Goal: Transaction & Acquisition: Purchase product/service

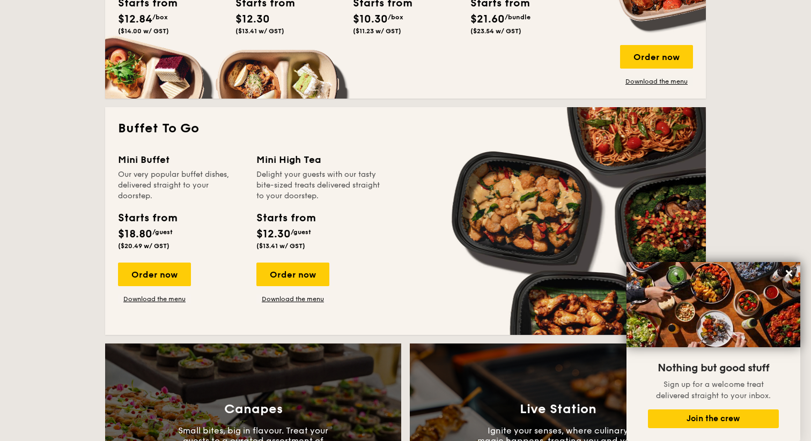
scroll to position [804, 0]
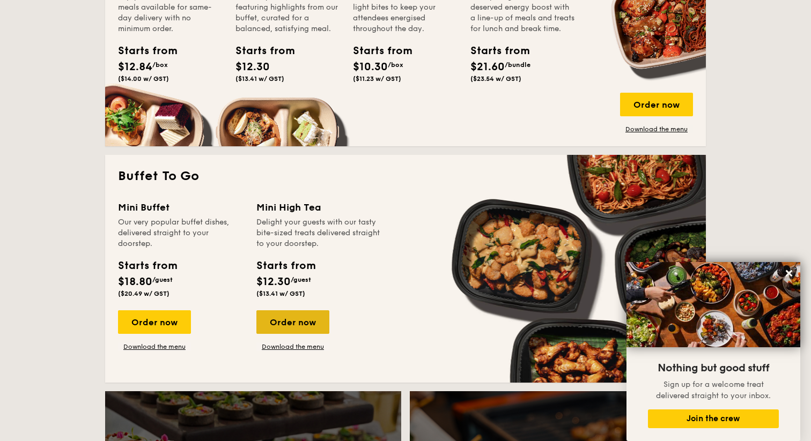
click at [271, 320] on div "Order now" at bounding box center [292, 322] width 73 height 24
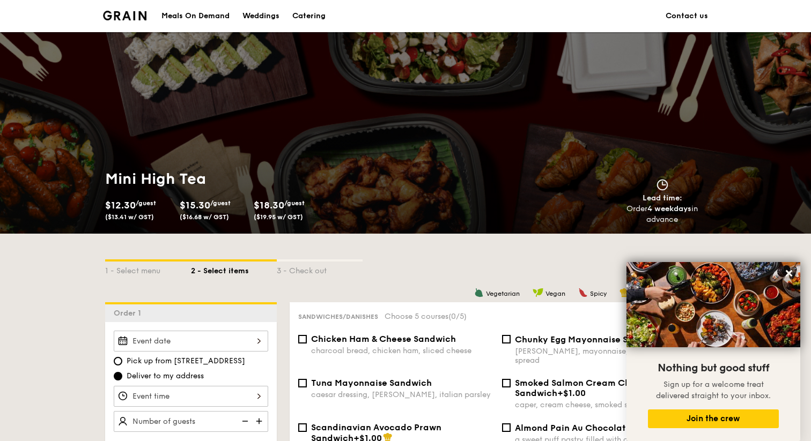
click at [196, 14] on div "Meals On Demand" at bounding box center [195, 16] width 68 height 32
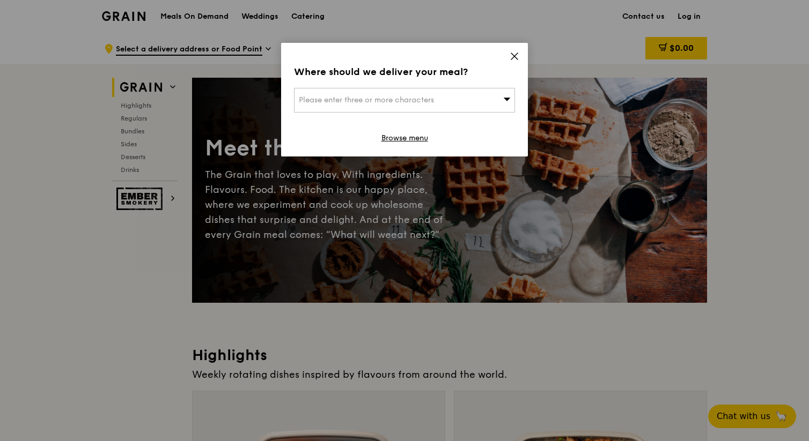
click at [484, 86] on div "Where should we deliver your meal? Please enter three or more characters Browse…" at bounding box center [404, 100] width 247 height 114
click at [494, 97] on div "Please enter three or more characters" at bounding box center [404, 100] width 221 height 25
click at [514, 57] on icon at bounding box center [514, 56] width 6 height 6
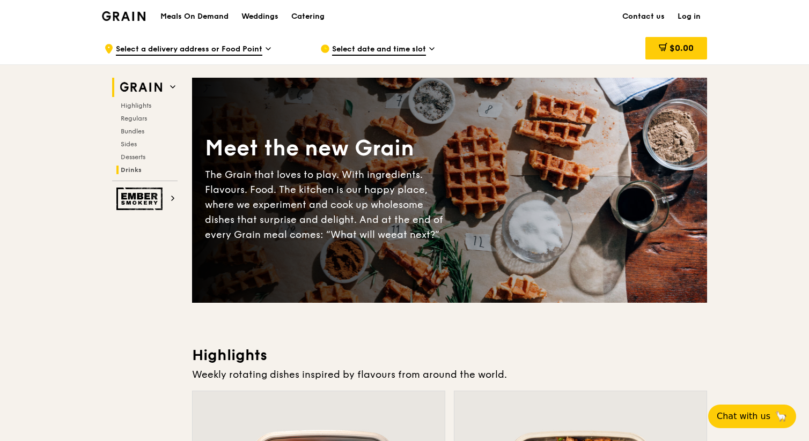
click at [125, 167] on span "Drinks" at bounding box center [131, 170] width 21 height 8
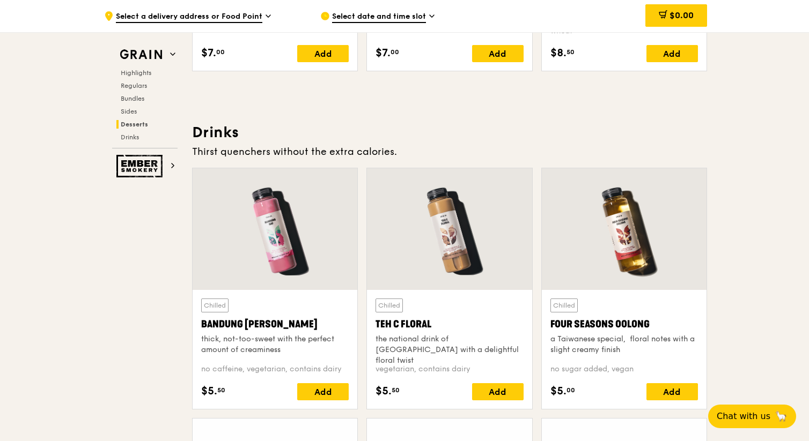
scroll to position [3699, 0]
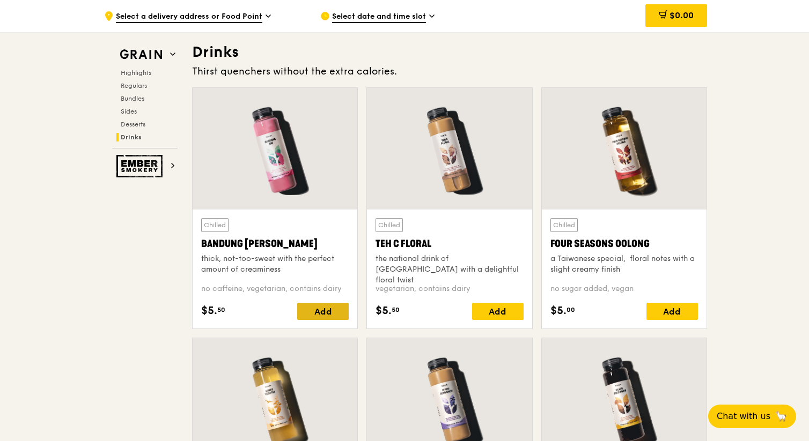
click at [327, 312] on div "Add" at bounding box center [322, 311] width 51 height 17
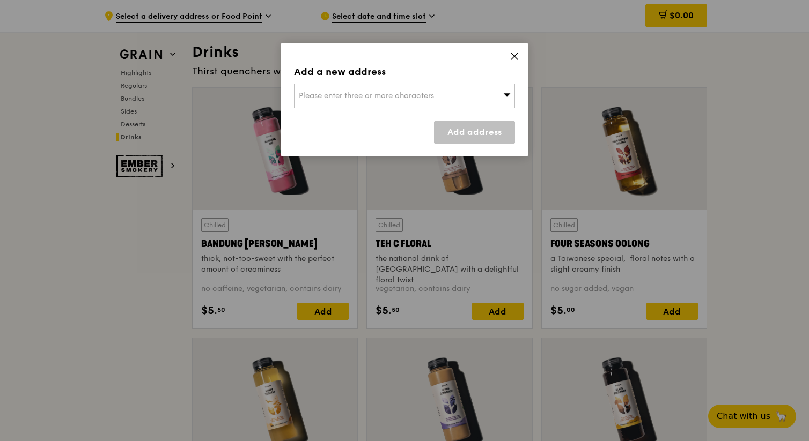
click at [406, 104] on div "Please enter three or more characters" at bounding box center [404, 96] width 221 height 25
click at [365, 92] on input "search" at bounding box center [404, 96] width 220 height 24
paste input "228242"
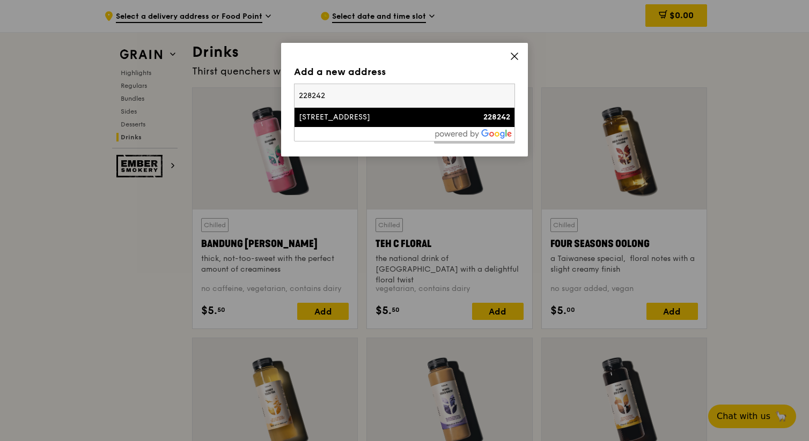
type input "228242"
click at [372, 117] on div "[STREET_ADDRESS]" at bounding box center [378, 117] width 159 height 11
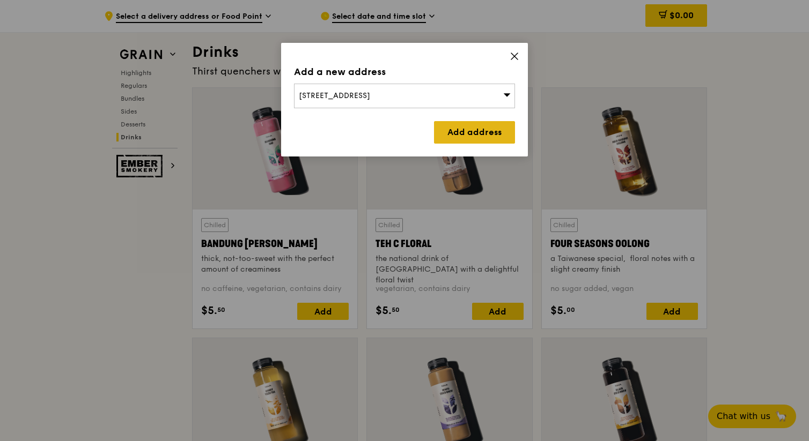
click at [453, 129] on link "Add address" at bounding box center [474, 132] width 81 height 23
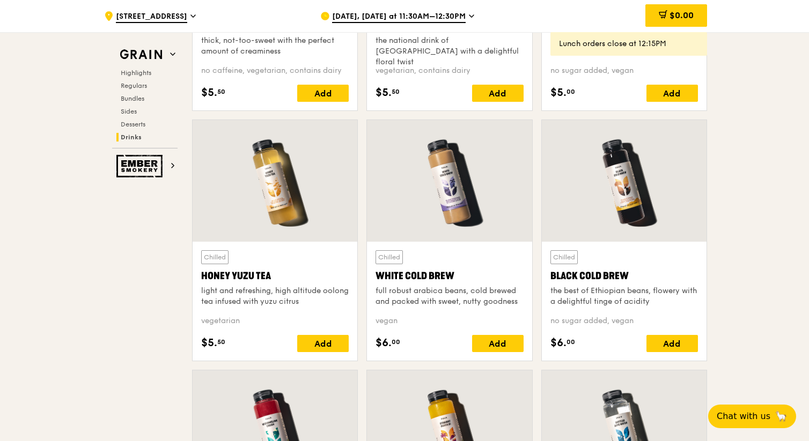
scroll to position [3917, 0]
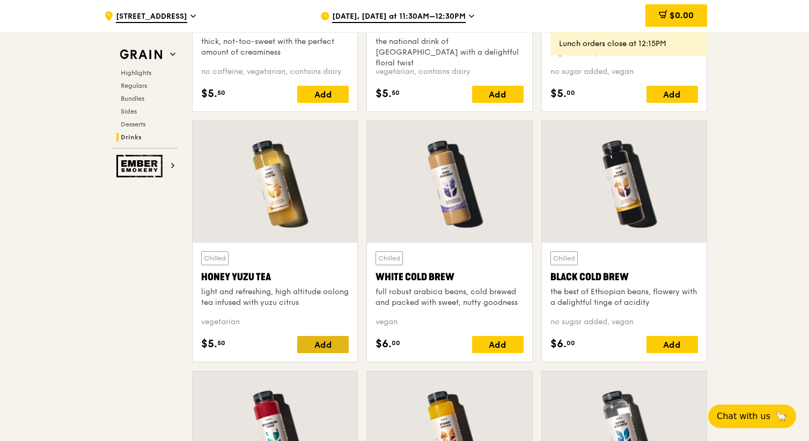
click at [322, 347] on div "Add" at bounding box center [322, 344] width 51 height 17
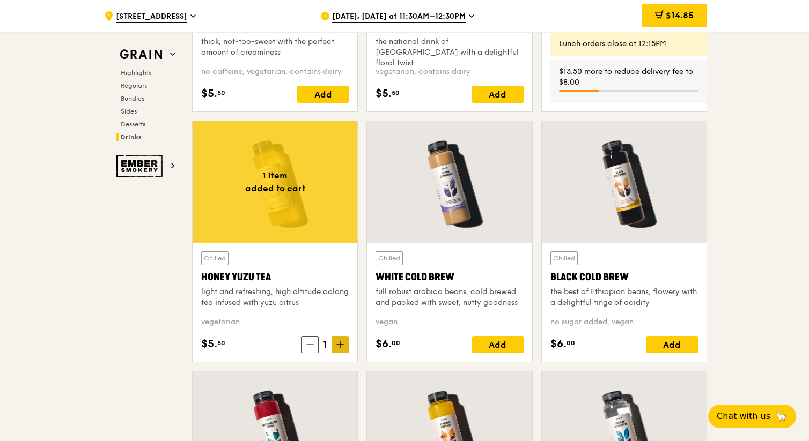
click at [336, 347] on span at bounding box center [339, 344] width 17 height 17
click at [337, 346] on icon at bounding box center [340, 345] width 8 height 8
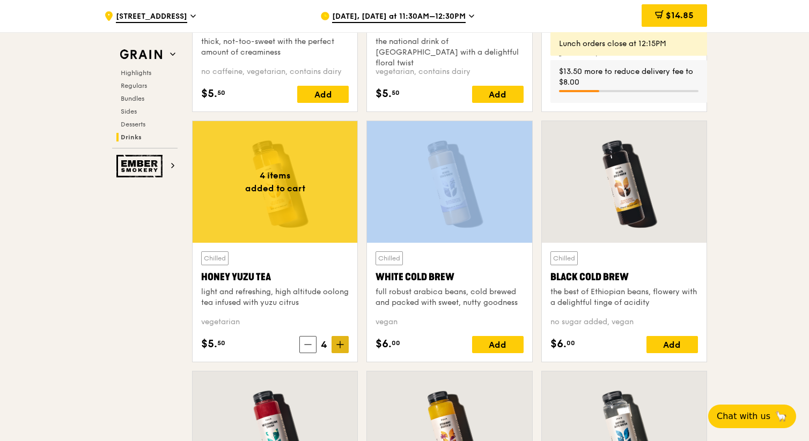
click at [337, 346] on icon at bounding box center [340, 345] width 8 height 8
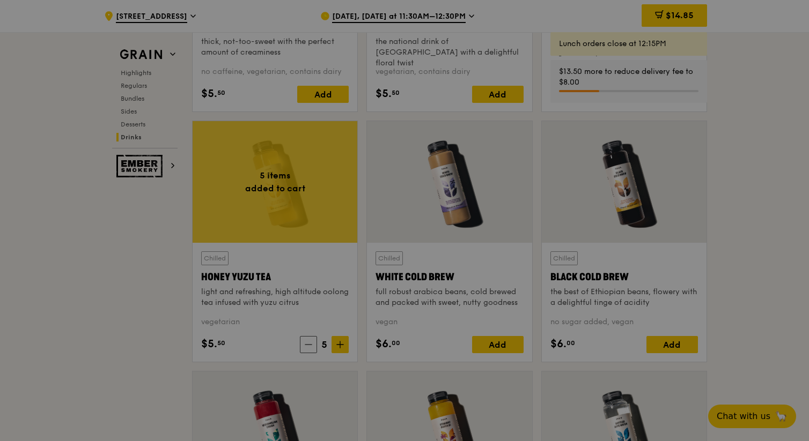
click at [337, 346] on div at bounding box center [404, 220] width 809 height 441
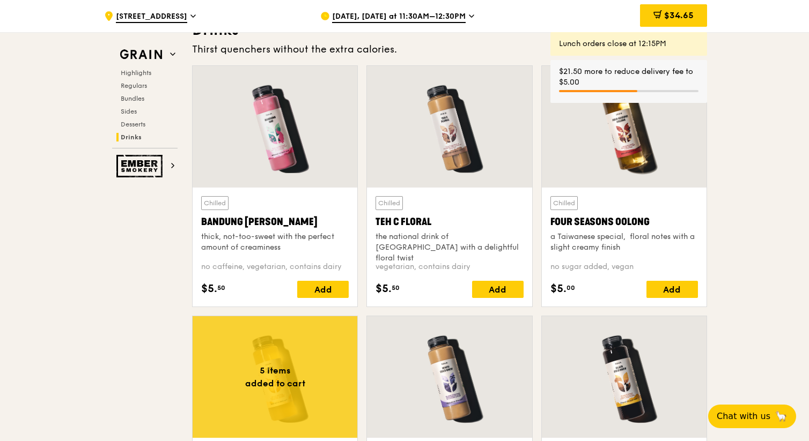
scroll to position [3719, 0]
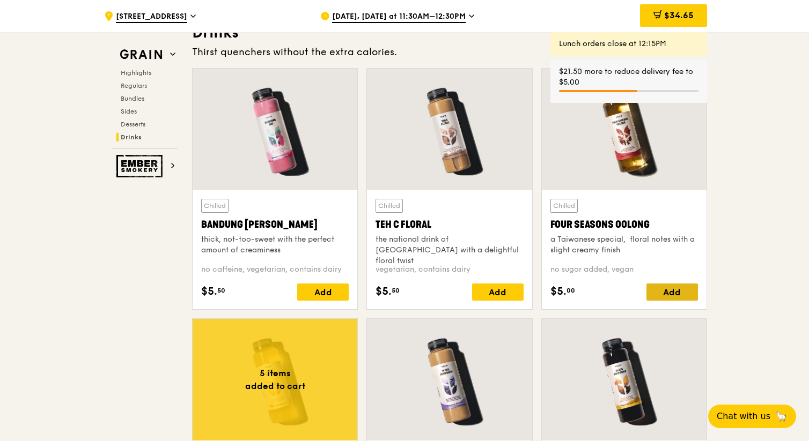
click at [659, 294] on div "Add" at bounding box center [671, 292] width 51 height 17
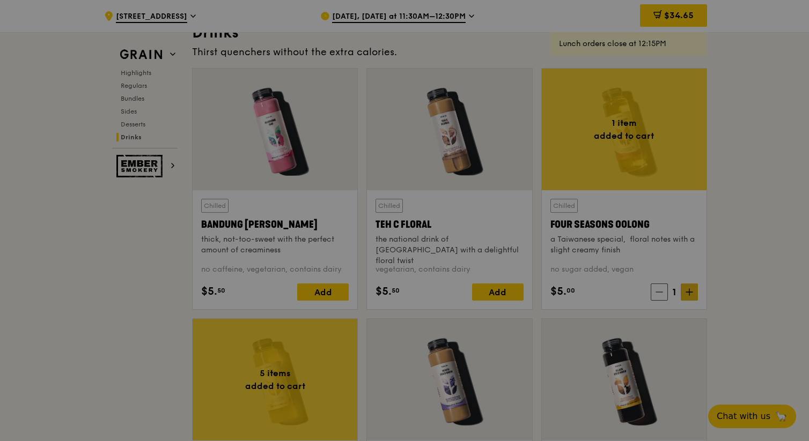
click at [686, 292] on div at bounding box center [404, 220] width 809 height 441
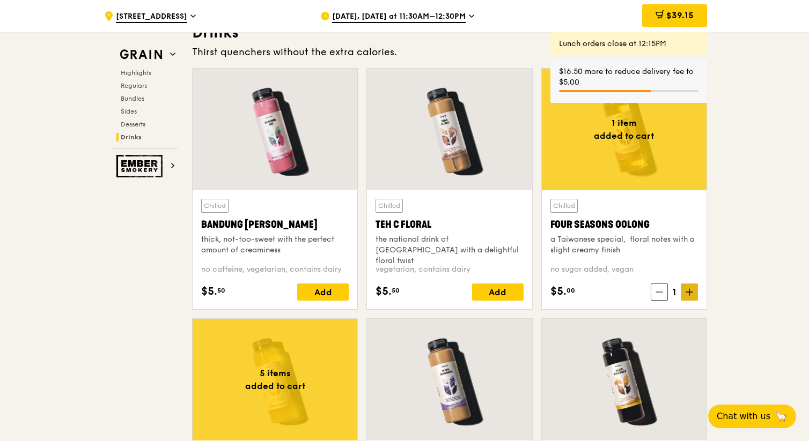
click at [687, 288] on icon at bounding box center [689, 292] width 8 height 8
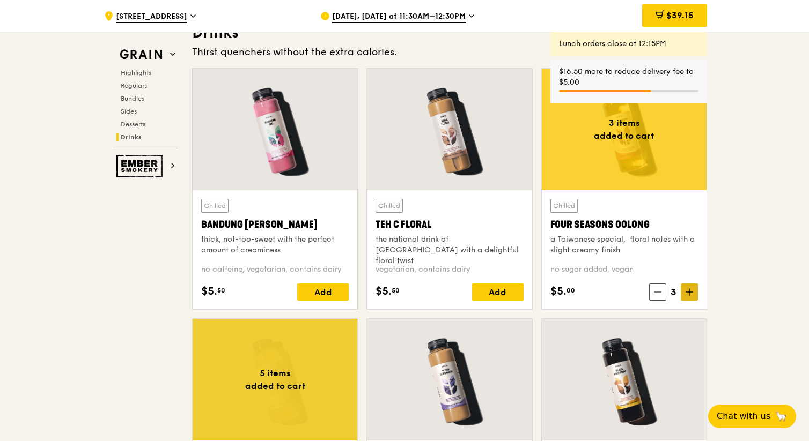
click at [687, 288] on icon at bounding box center [689, 292] width 8 height 8
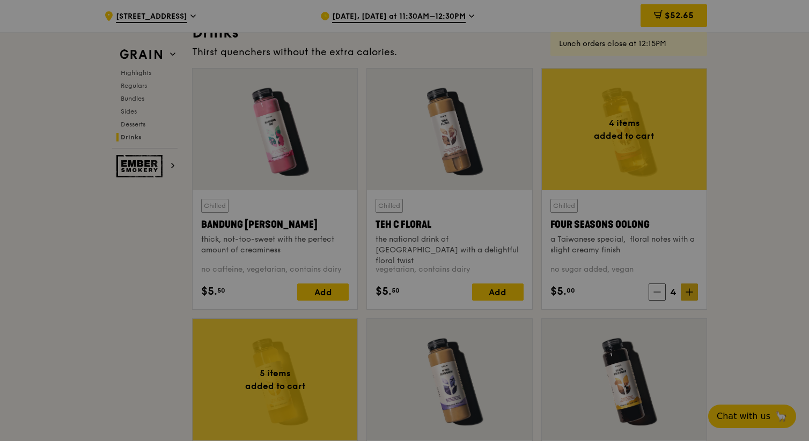
click at [687, 288] on div at bounding box center [404, 220] width 809 height 441
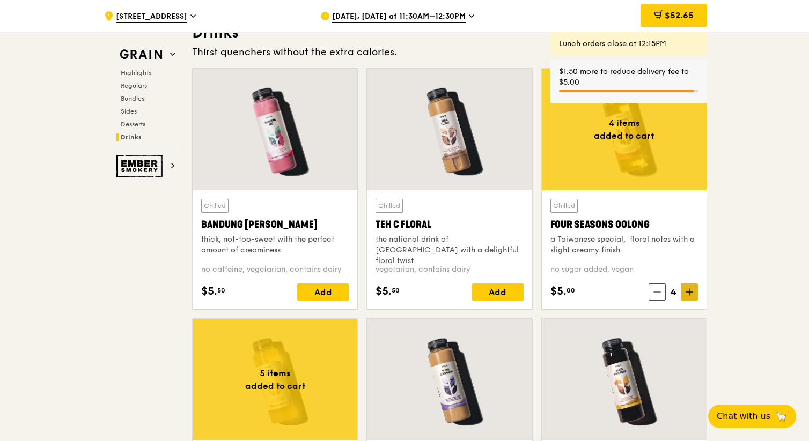
click at [693, 293] on span at bounding box center [688, 292] width 17 height 17
click at [519, 292] on div "Add" at bounding box center [497, 292] width 51 height 17
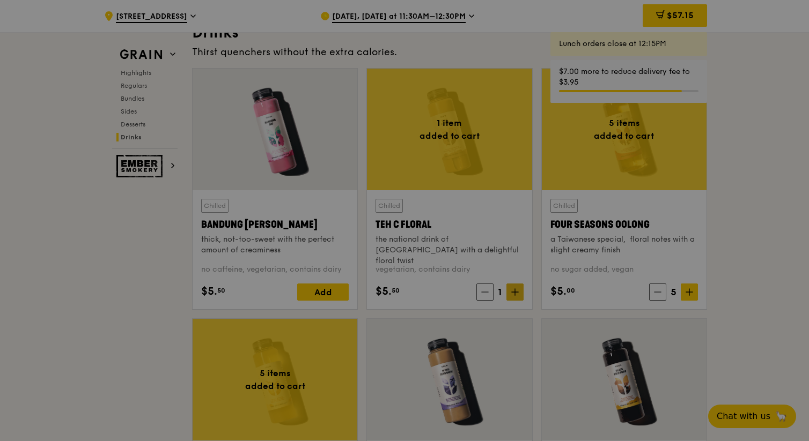
click at [517, 291] on div at bounding box center [404, 220] width 809 height 441
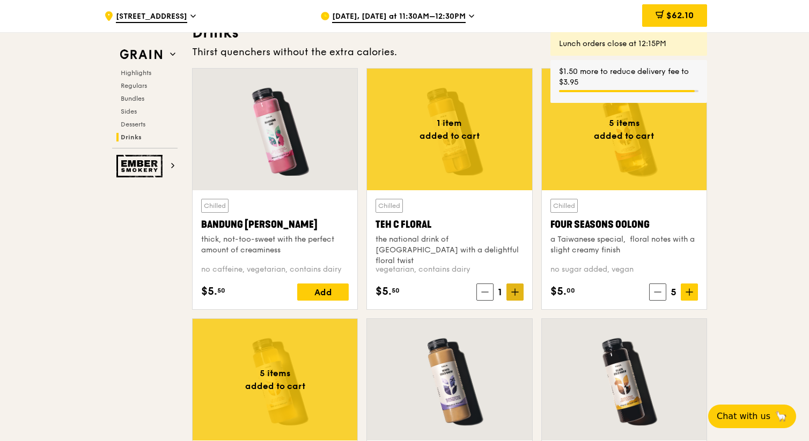
click at [517, 291] on icon at bounding box center [515, 292] width 8 height 8
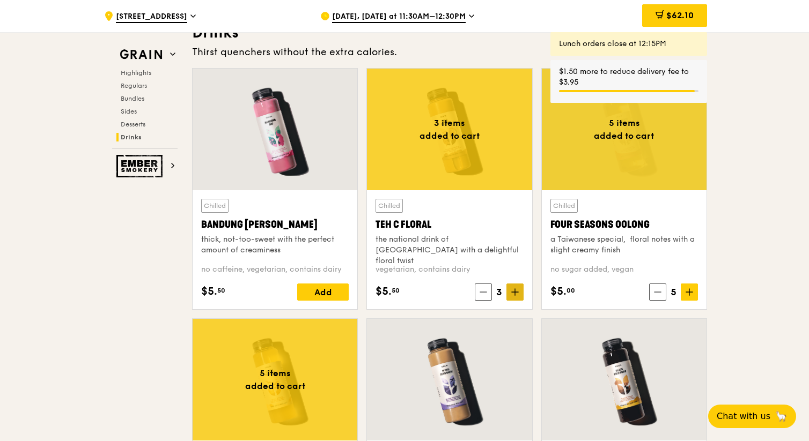
click at [517, 291] on icon at bounding box center [515, 292] width 8 height 8
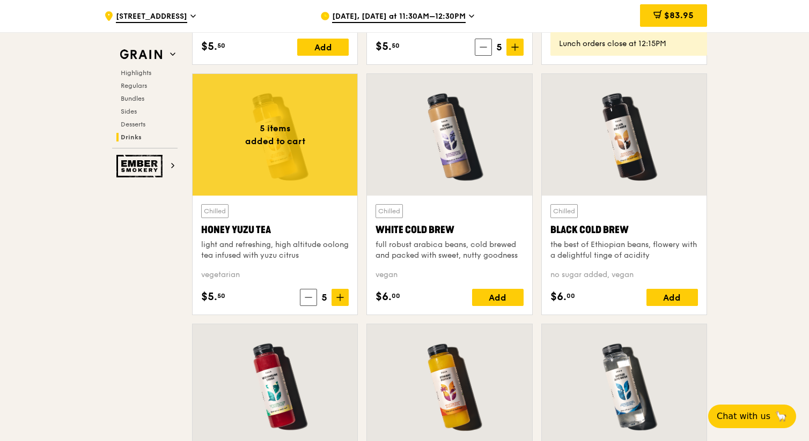
scroll to position [3963, 0]
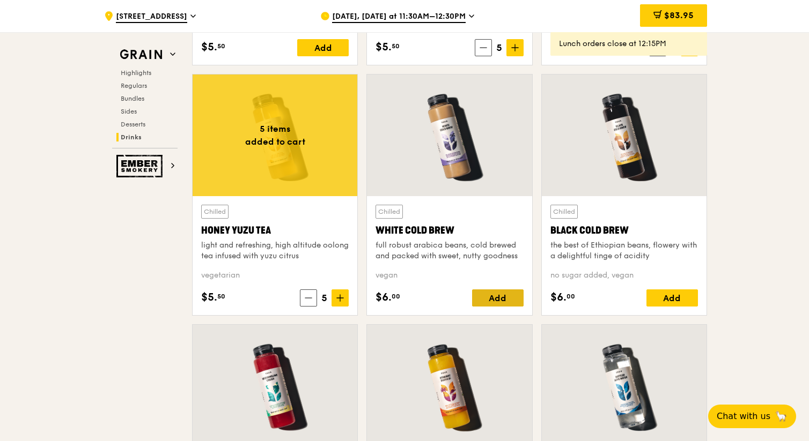
click at [497, 298] on div "Add" at bounding box center [497, 298] width 51 height 17
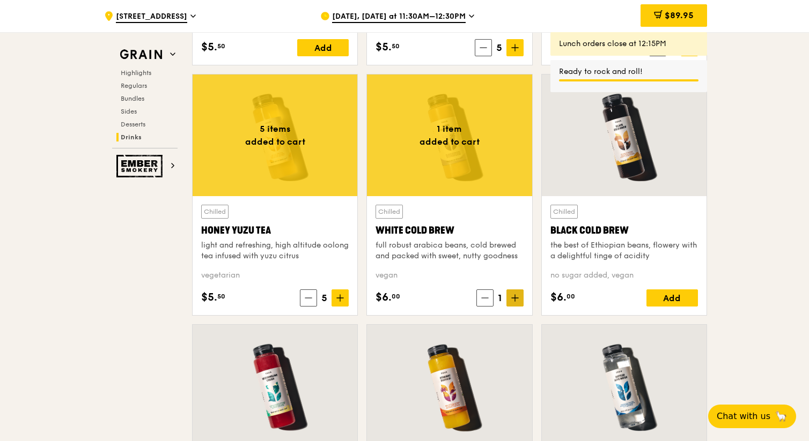
click at [519, 297] on span at bounding box center [514, 298] width 17 height 17
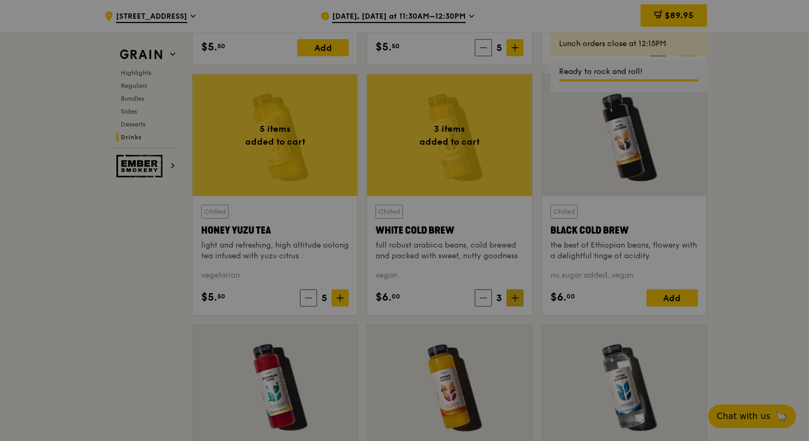
click at [519, 297] on div at bounding box center [404, 220] width 809 height 441
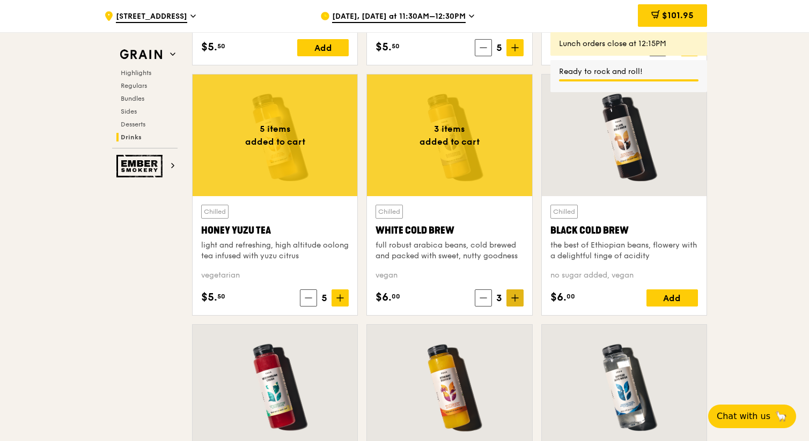
click at [516, 299] on icon at bounding box center [515, 298] width 8 height 8
click at [665, 298] on div "Add" at bounding box center [671, 298] width 51 height 17
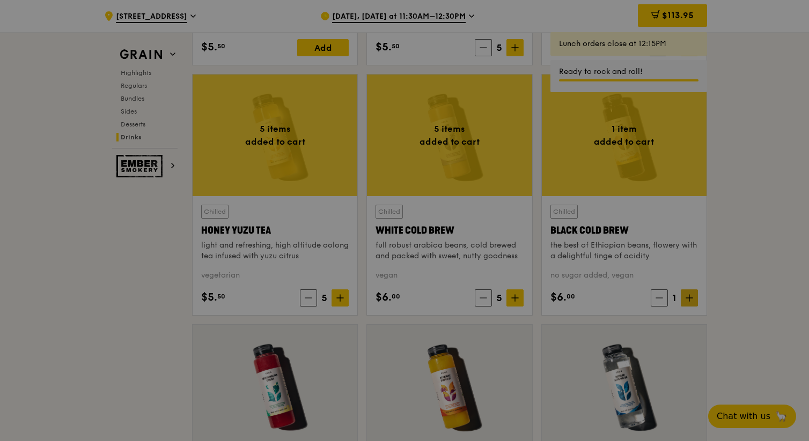
click at [688, 296] on div at bounding box center [404, 220] width 809 height 441
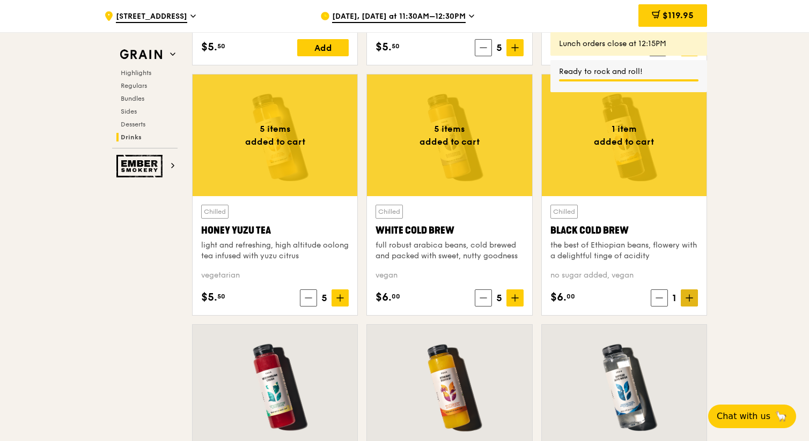
click at [692, 300] on icon at bounding box center [689, 298] width 8 height 8
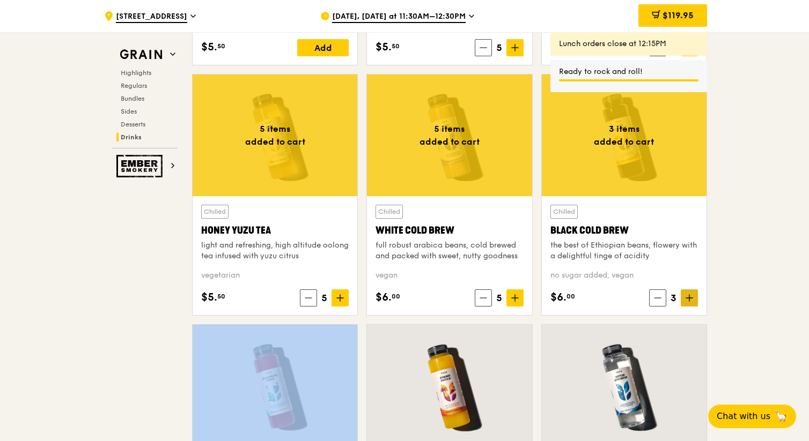
click at [692, 300] on icon at bounding box center [689, 298] width 8 height 8
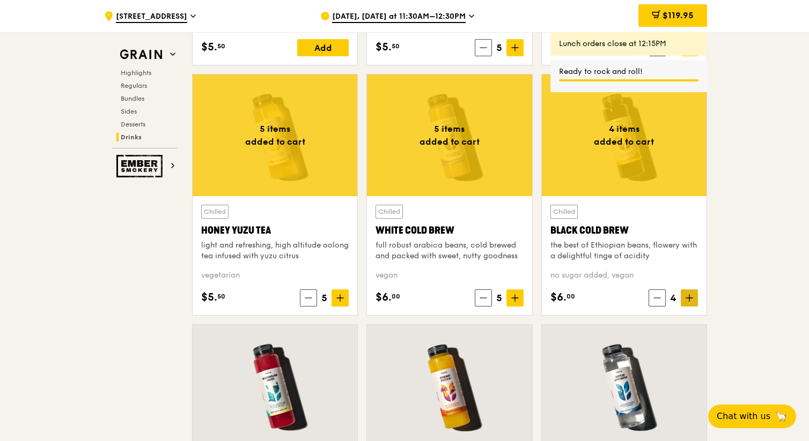
click at [692, 300] on icon at bounding box center [689, 298] width 8 height 8
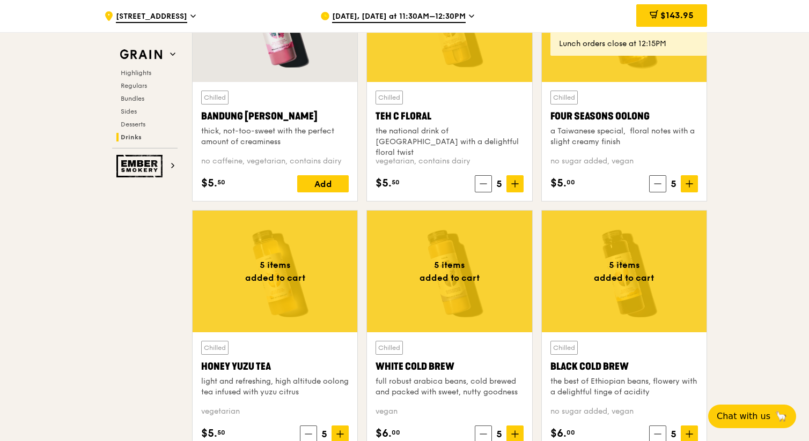
scroll to position [3825, 0]
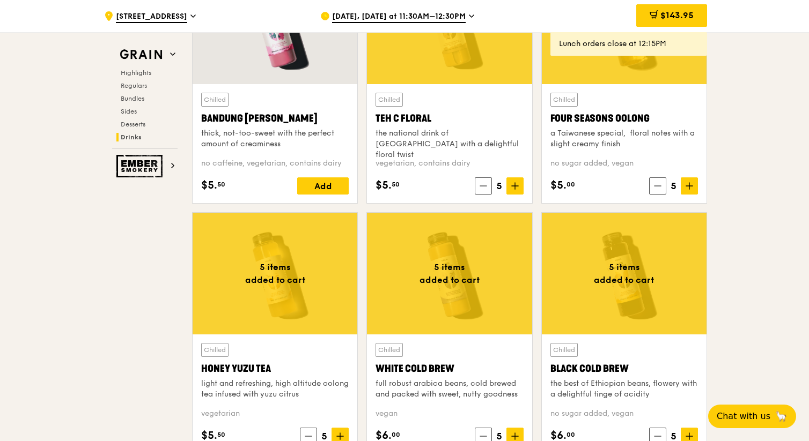
click at [309, 183] on div "Add" at bounding box center [322, 185] width 51 height 17
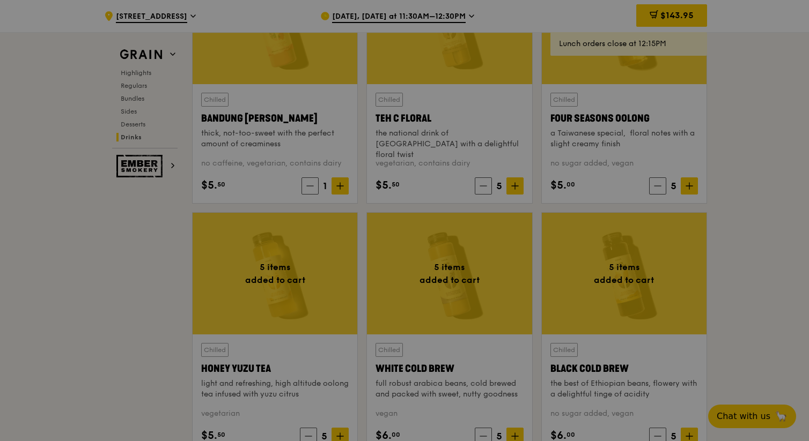
click at [342, 188] on div at bounding box center [404, 220] width 809 height 441
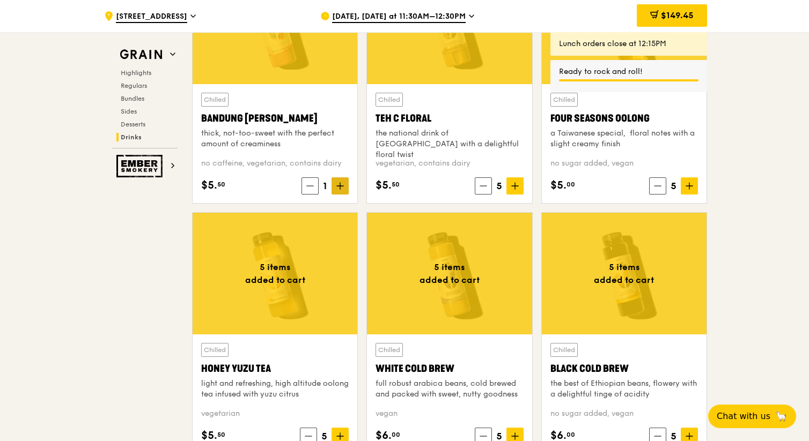
click at [340, 189] on icon at bounding box center [340, 186] width 8 height 8
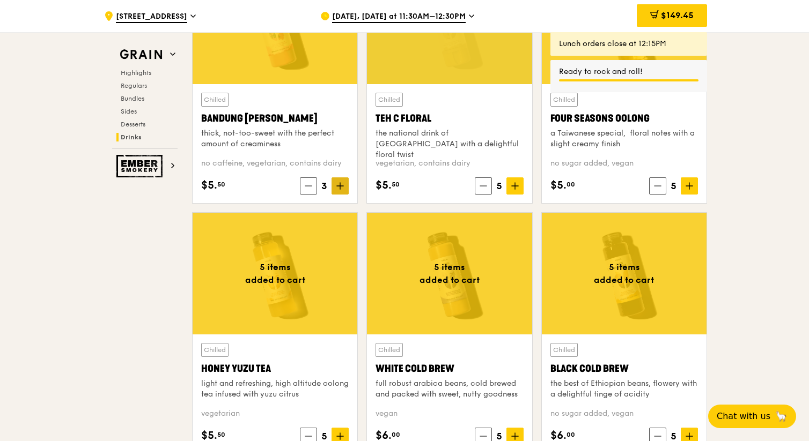
click at [340, 189] on icon at bounding box center [340, 186] width 8 height 8
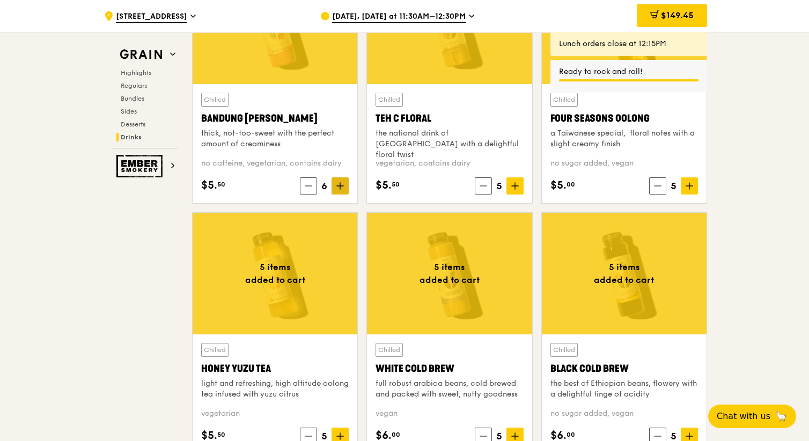
click at [306, 187] on icon at bounding box center [309, 186] width 8 height 8
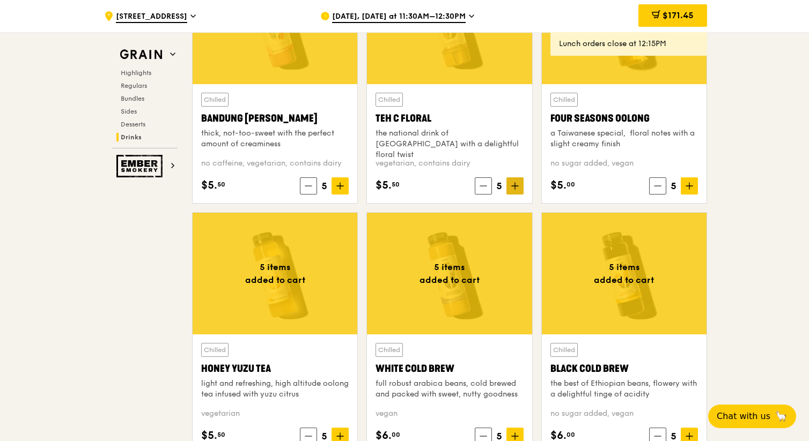
click at [511, 186] on icon at bounding box center [514, 186] width 6 height 0
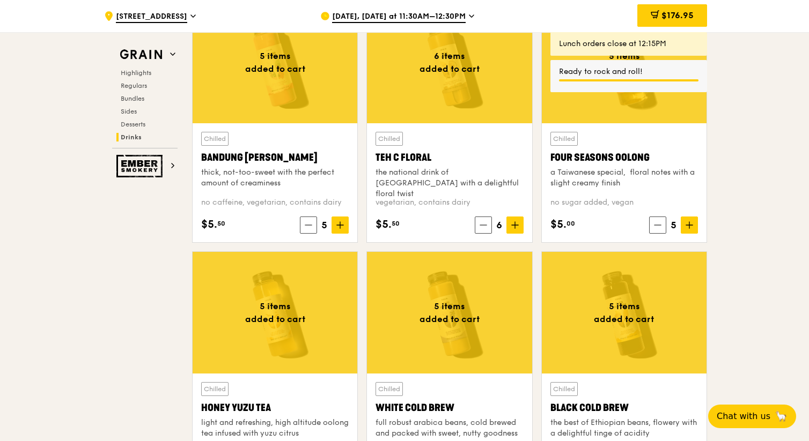
scroll to position [3771, 0]
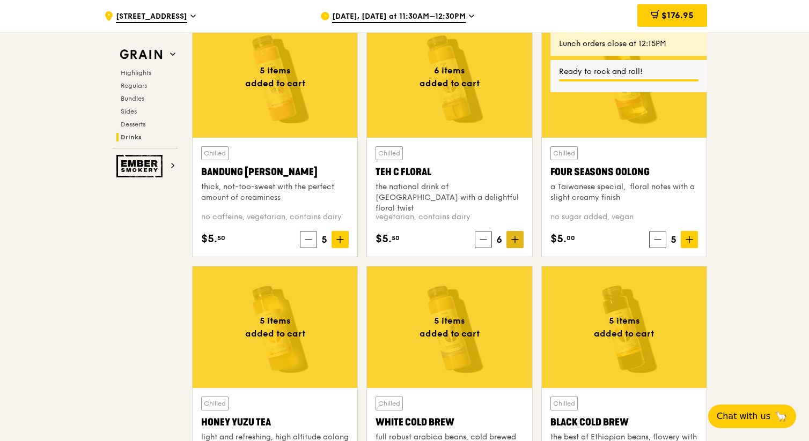
click at [511, 238] on icon at bounding box center [515, 240] width 8 height 8
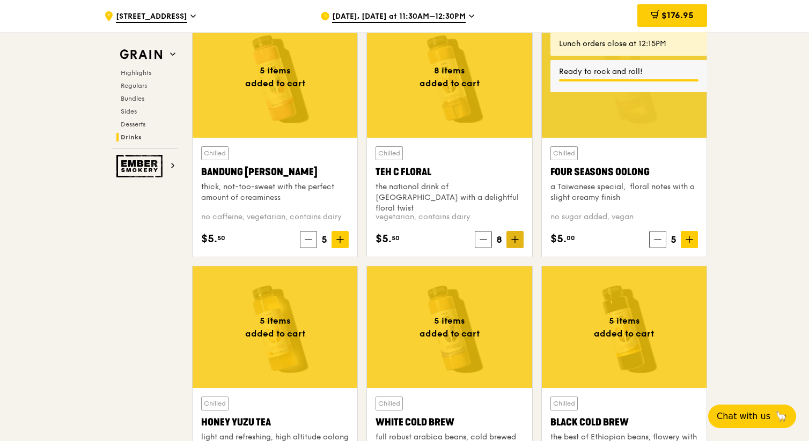
click at [511, 238] on icon at bounding box center [515, 240] width 8 height 8
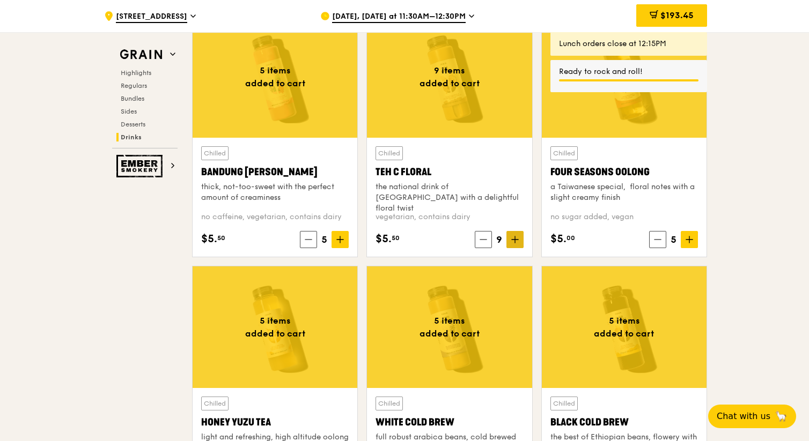
click at [514, 240] on icon at bounding box center [514, 240] width 6 height 0
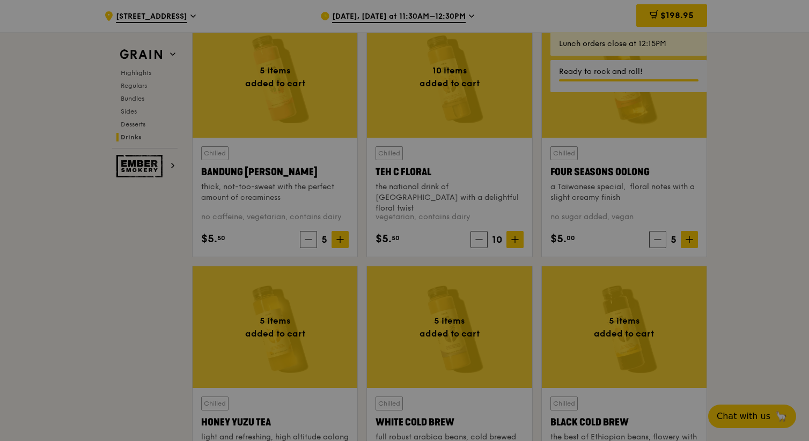
click at [689, 240] on div at bounding box center [404, 220] width 809 height 441
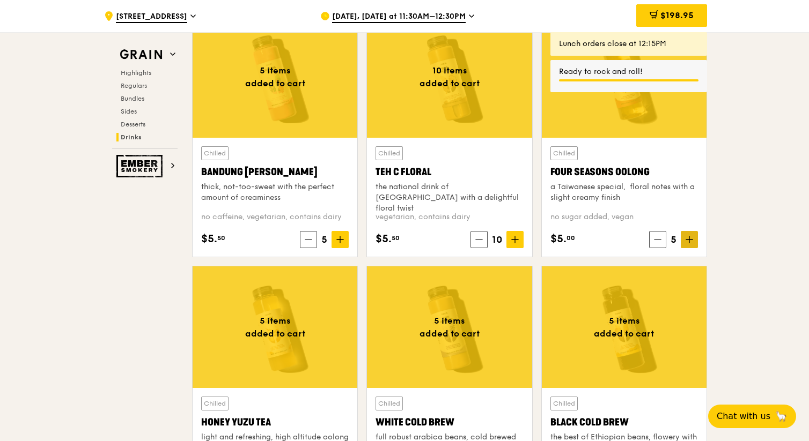
click at [689, 240] on icon at bounding box center [689, 240] width 8 height 8
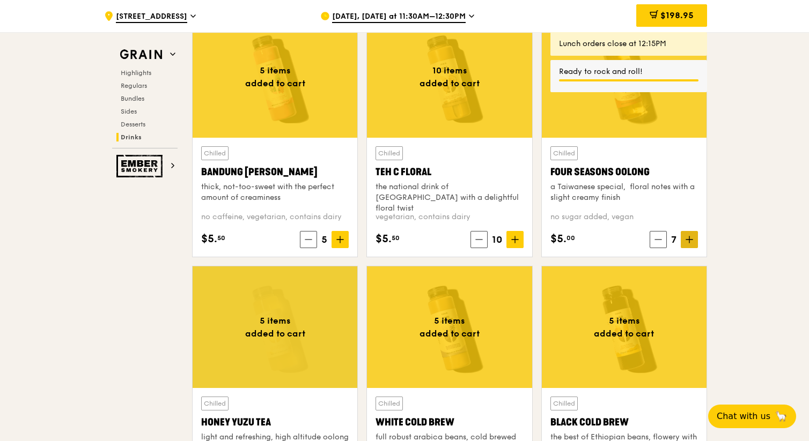
click at [689, 240] on icon at bounding box center [689, 240] width 8 height 8
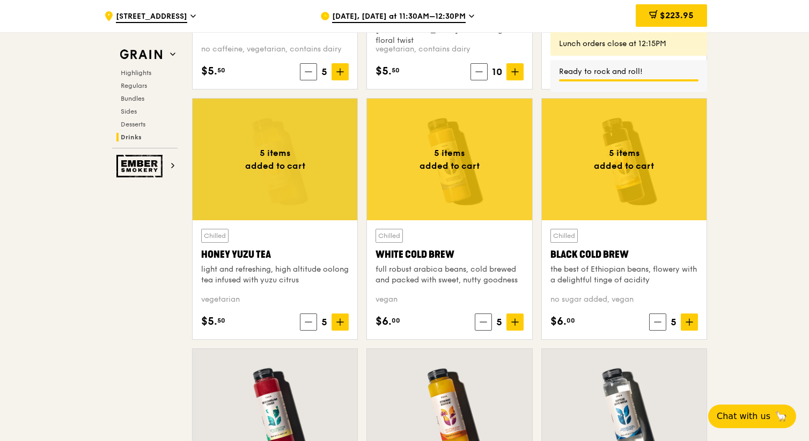
scroll to position [3986, 0]
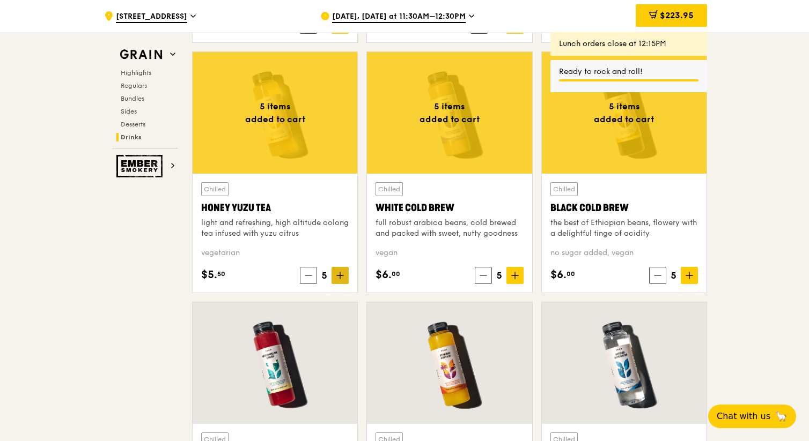
click at [339, 274] on icon at bounding box center [340, 276] width 8 height 8
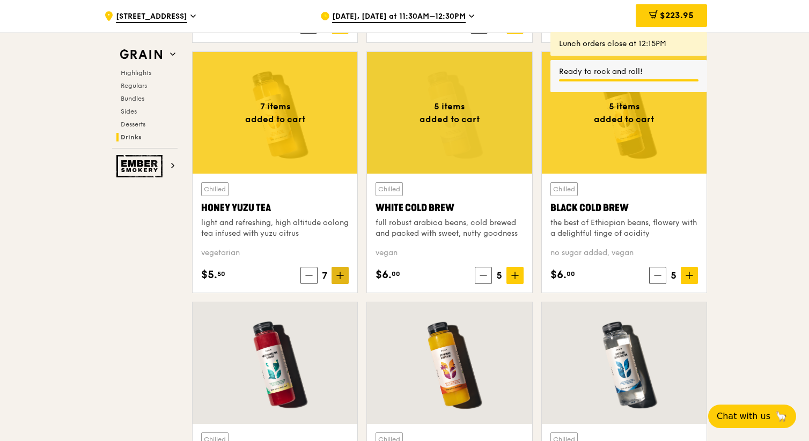
click at [339, 274] on icon at bounding box center [340, 276] width 8 height 8
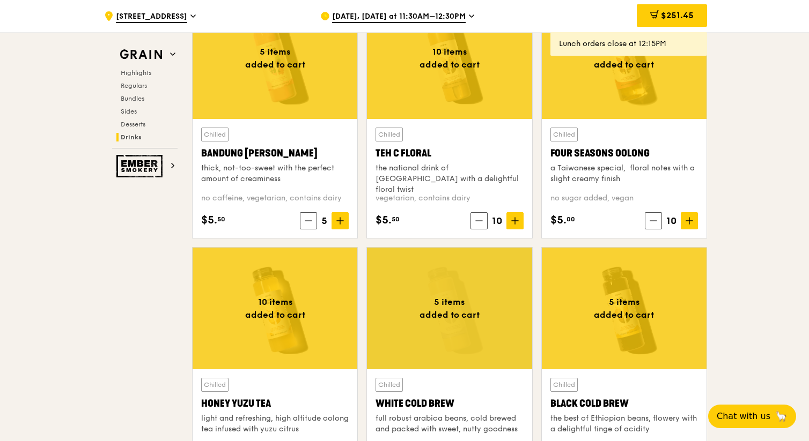
scroll to position [3798, 0]
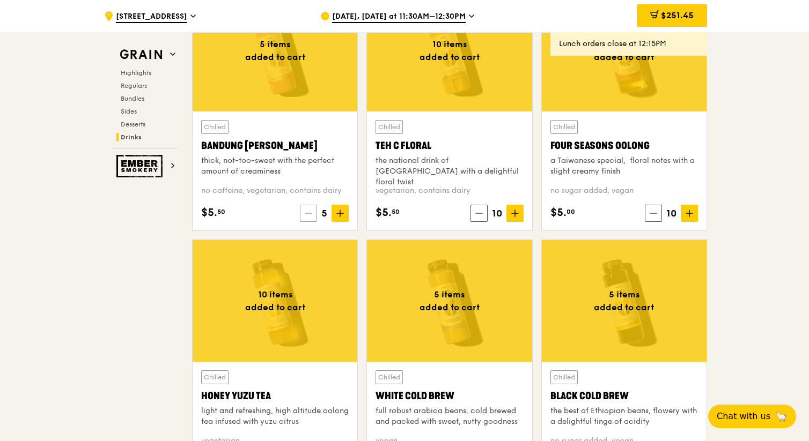
click at [311, 215] on icon at bounding box center [309, 214] width 8 height 8
click at [311, 215] on icon at bounding box center [308, 214] width 8 height 8
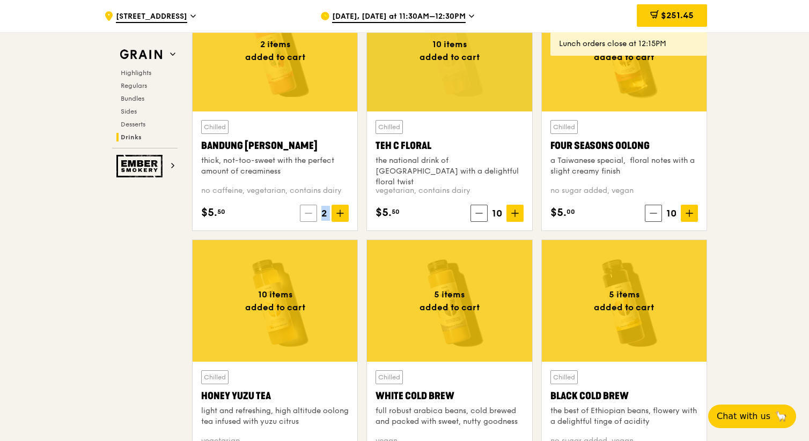
click at [311, 215] on icon at bounding box center [309, 214] width 8 height 8
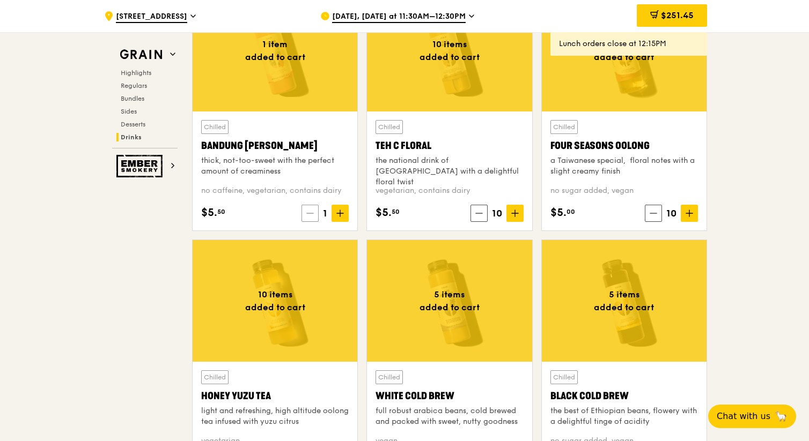
click at [311, 215] on icon at bounding box center [310, 214] width 8 height 8
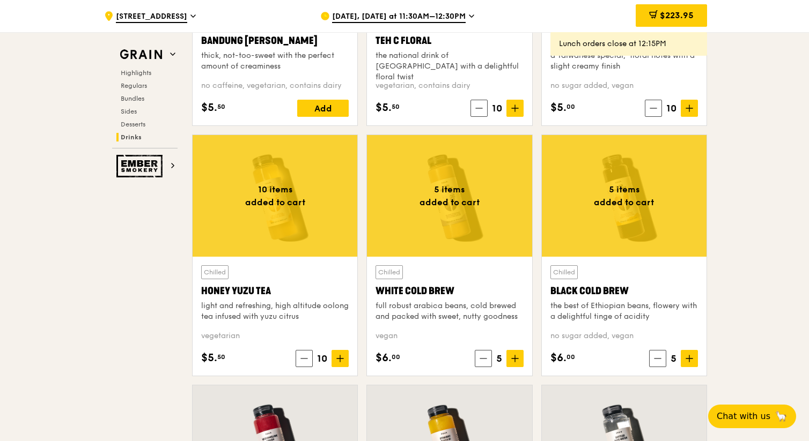
scroll to position [3911, 0]
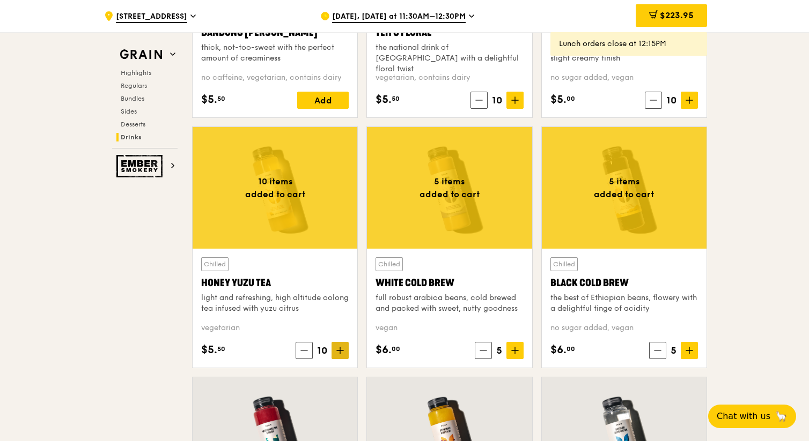
click at [339, 349] on icon at bounding box center [340, 351] width 8 height 8
click at [340, 351] on icon at bounding box center [340, 351] width 6 height 0
click at [336, 351] on icon at bounding box center [340, 351] width 8 height 8
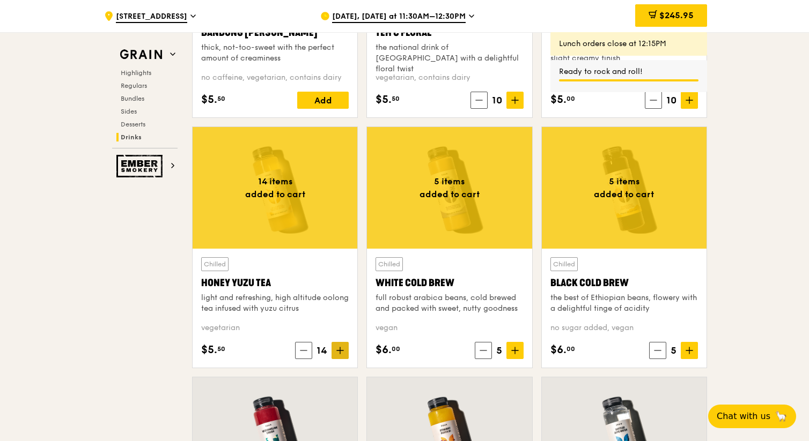
click at [345, 344] on span at bounding box center [339, 350] width 17 height 17
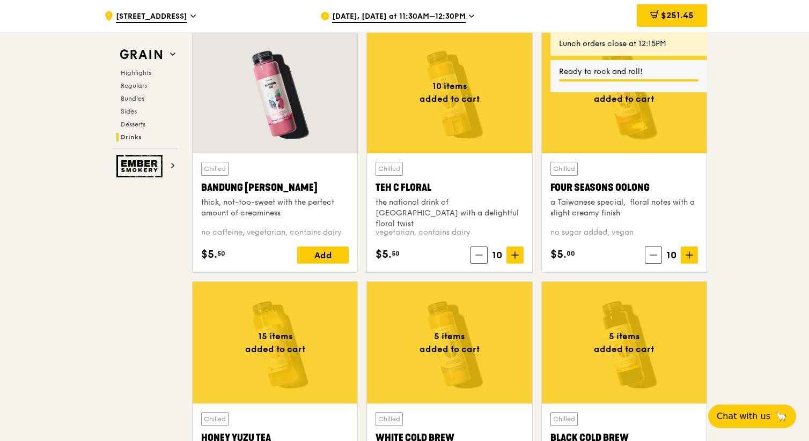
scroll to position [3741, 0]
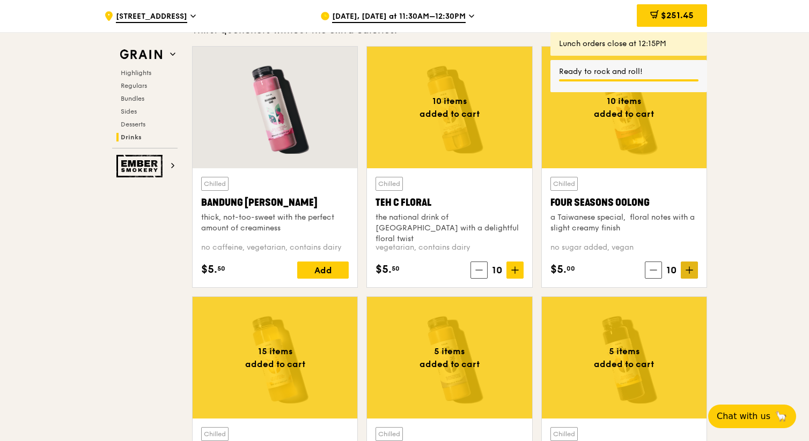
click at [694, 270] on span at bounding box center [688, 270] width 17 height 17
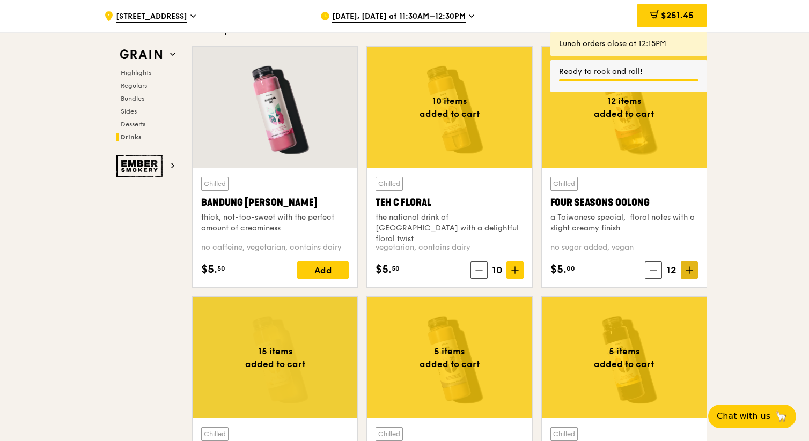
click at [694, 270] on span at bounding box center [688, 270] width 17 height 17
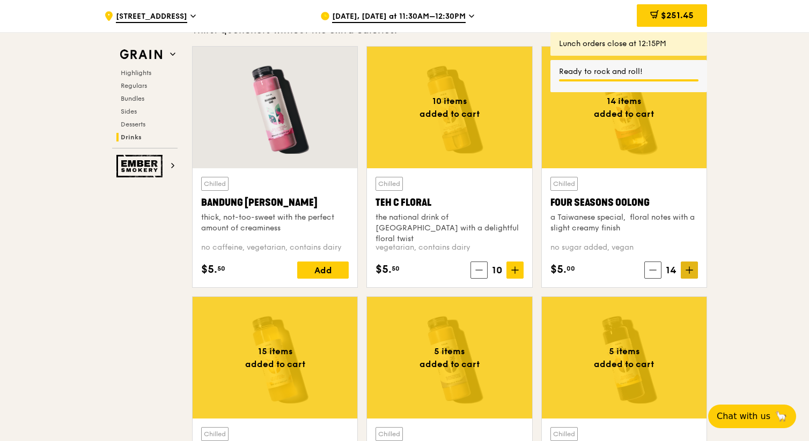
click at [694, 270] on span at bounding box center [688, 270] width 17 height 17
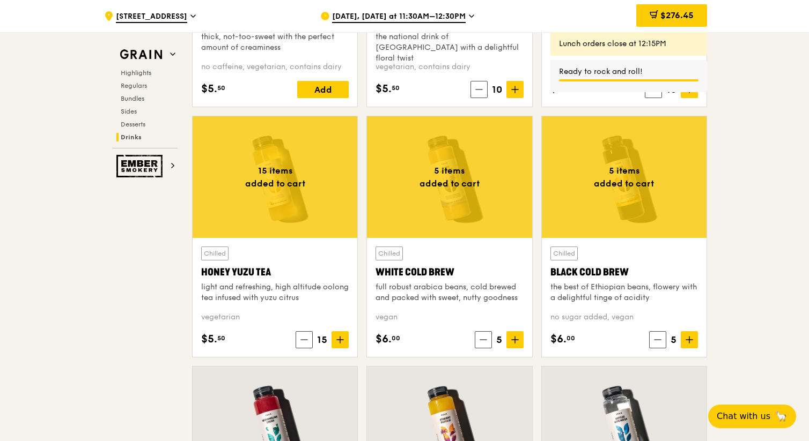
scroll to position [3923, 0]
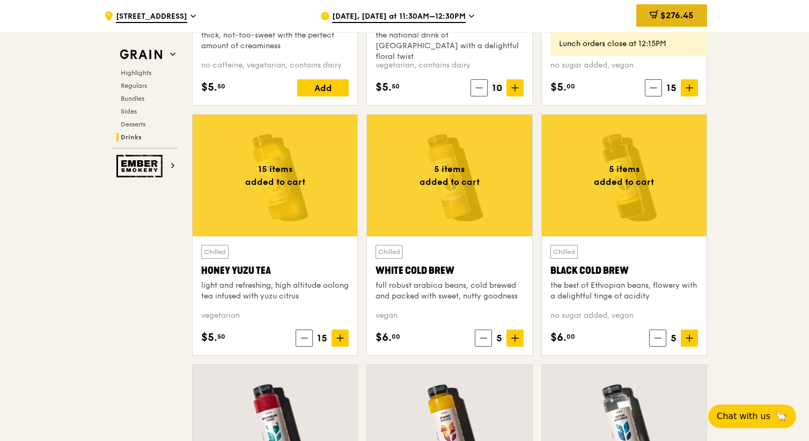
click at [662, 17] on span "$276.45" at bounding box center [676, 15] width 33 height 10
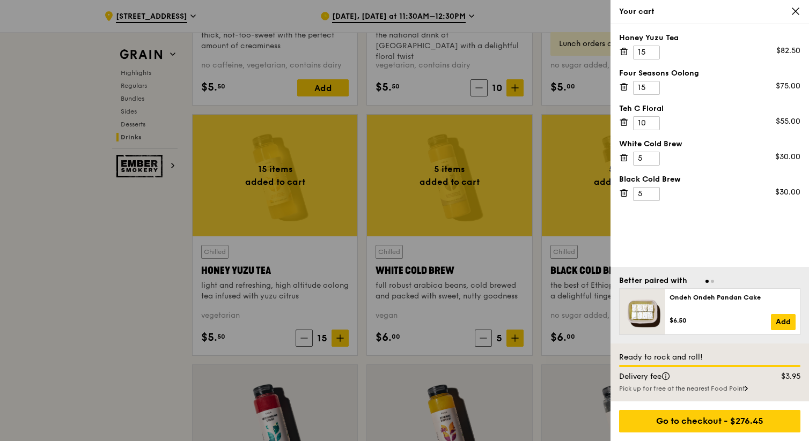
click at [477, 20] on div at bounding box center [404, 220] width 809 height 441
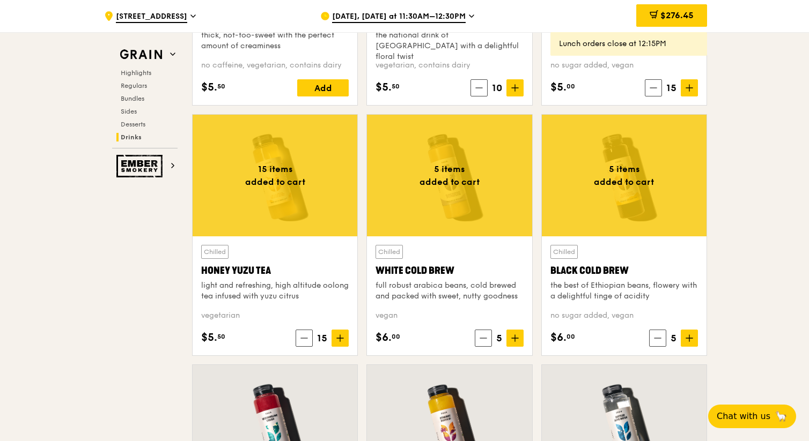
click at [450, 20] on span "Aug 11, Today at 11:30AM–12:30PM" at bounding box center [399, 17] width 134 height 12
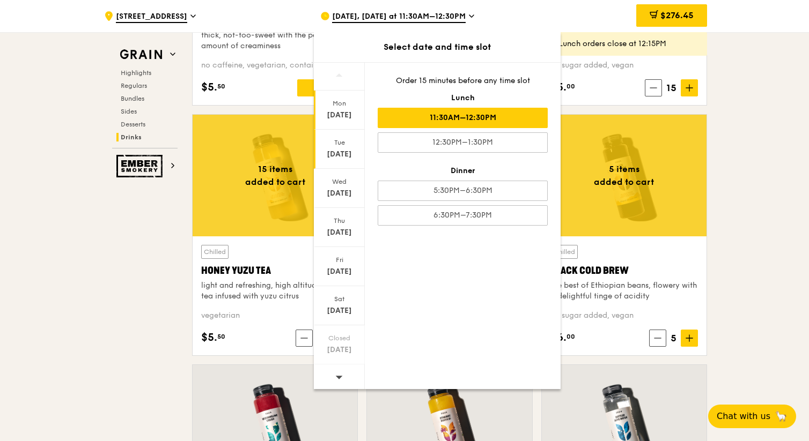
click at [345, 142] on div "Tue" at bounding box center [339, 142] width 48 height 9
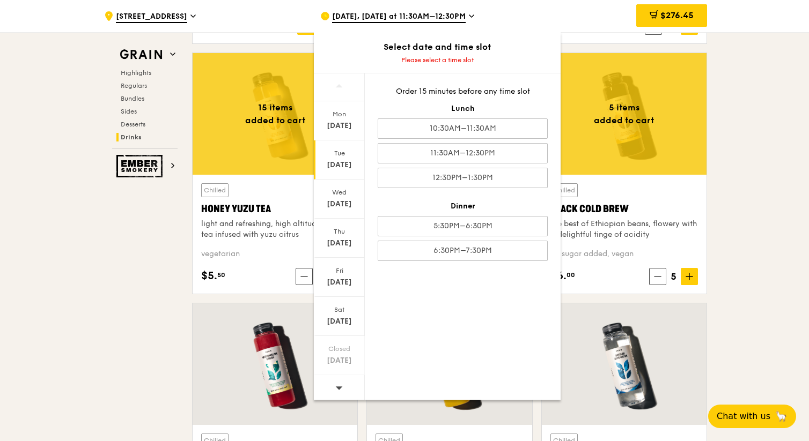
scroll to position [3985, 0]
click at [330, 164] on div "Aug 12" at bounding box center [339, 165] width 48 height 11
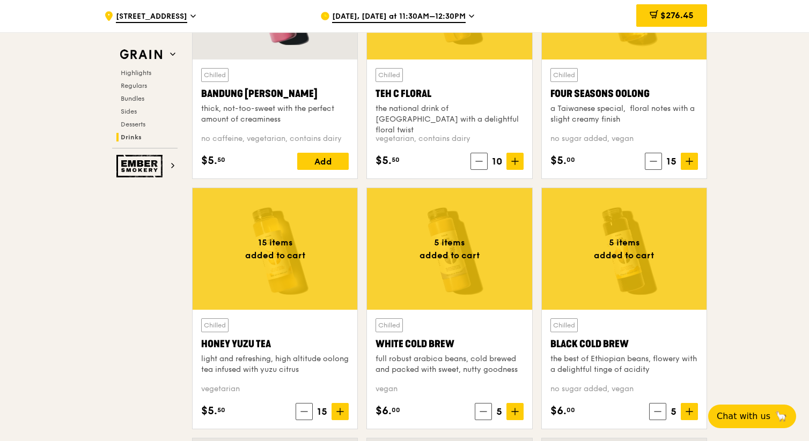
scroll to position [3847, 0]
